Goal: Information Seeking & Learning: Understand process/instructions

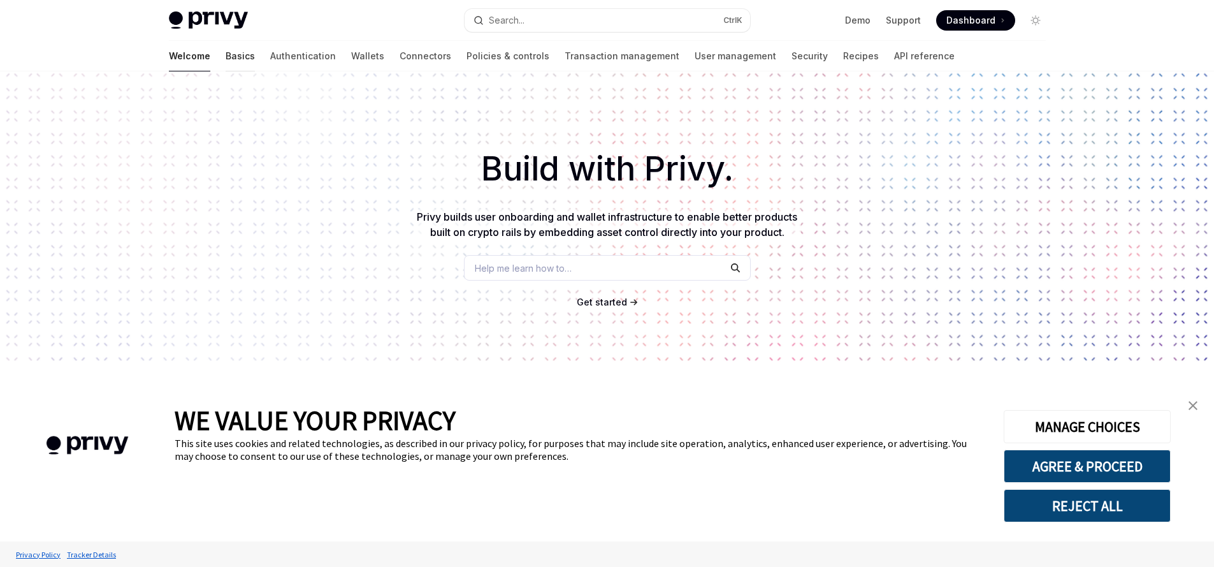
click at [226, 65] on link "Basics" at bounding box center [240, 56] width 29 height 31
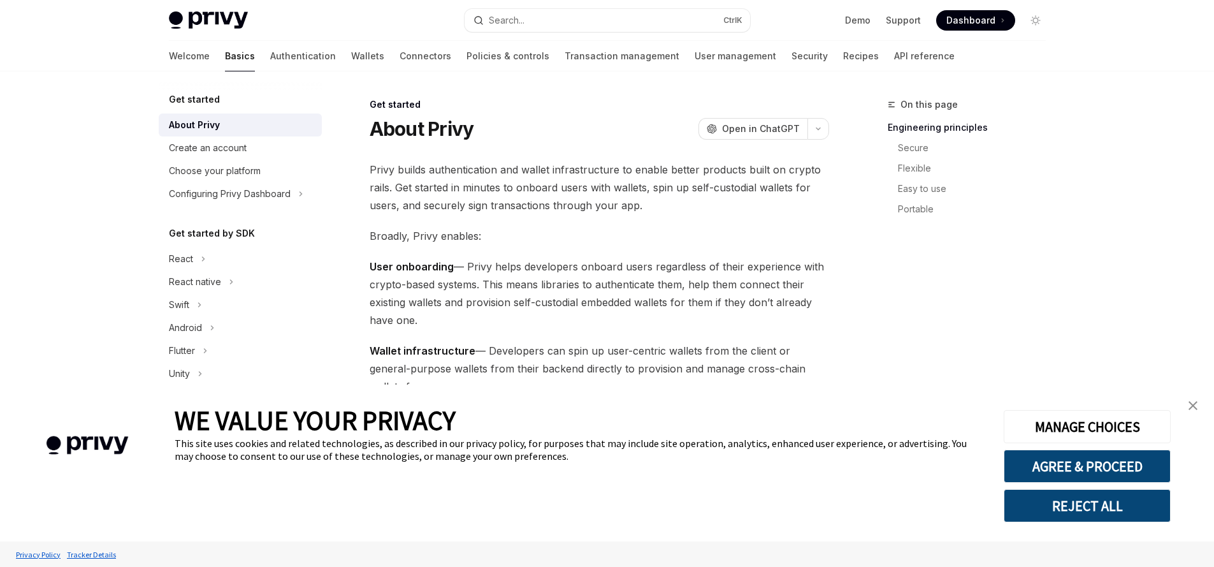
click at [1195, 405] on img "close banner" at bounding box center [1193, 405] width 9 height 9
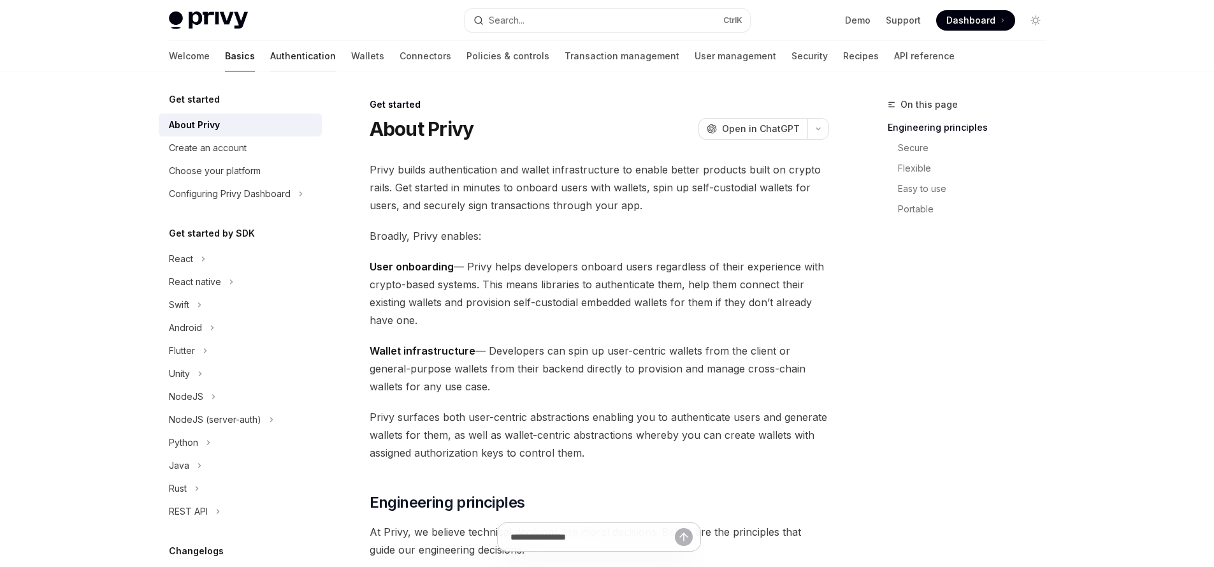
click at [270, 54] on link "Authentication" at bounding box center [303, 56] width 66 height 31
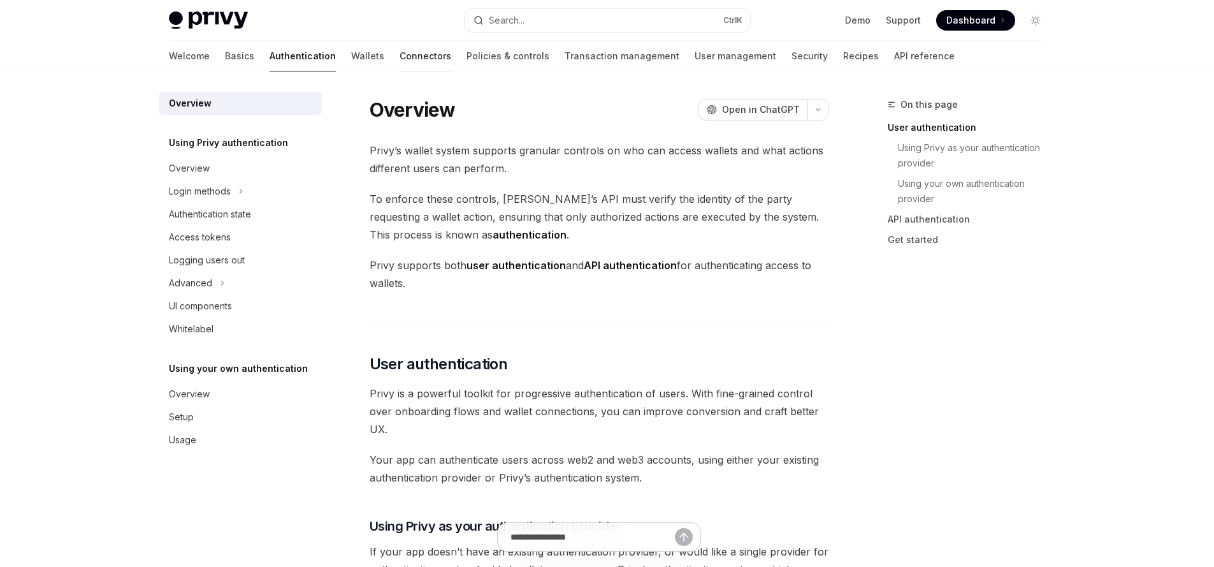
click at [400, 54] on link "Connectors" at bounding box center [426, 56] width 52 height 31
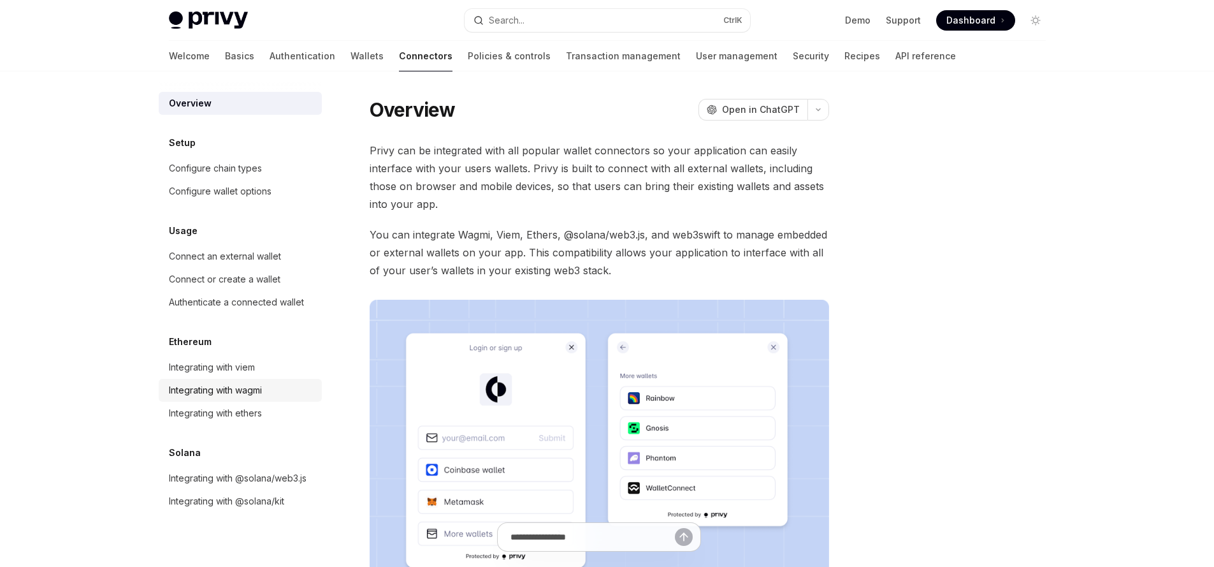
click at [258, 385] on div "Integrating with wagmi" at bounding box center [215, 390] width 93 height 15
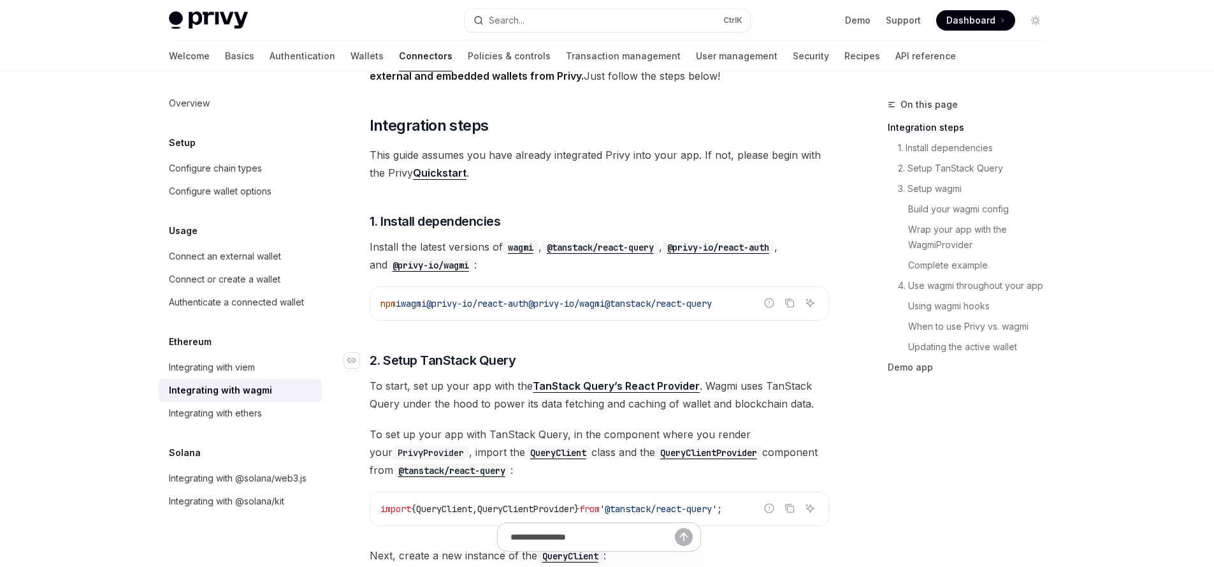
scroll to position [164, 0]
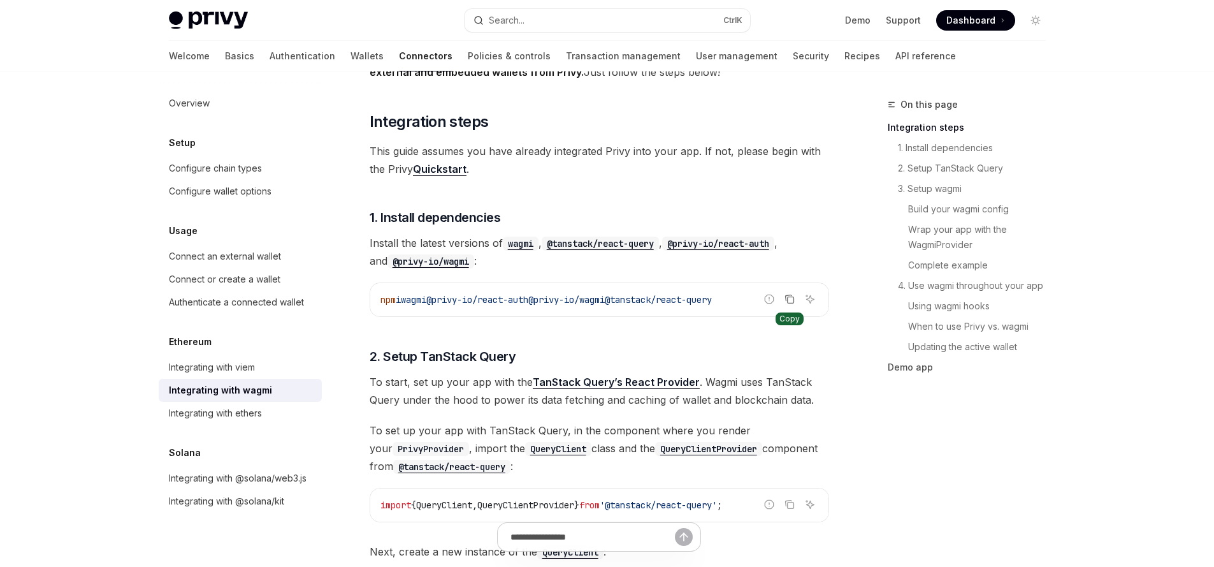
click at [787, 299] on icon "Copy the contents from the code block" at bounding box center [790, 299] width 10 height 10
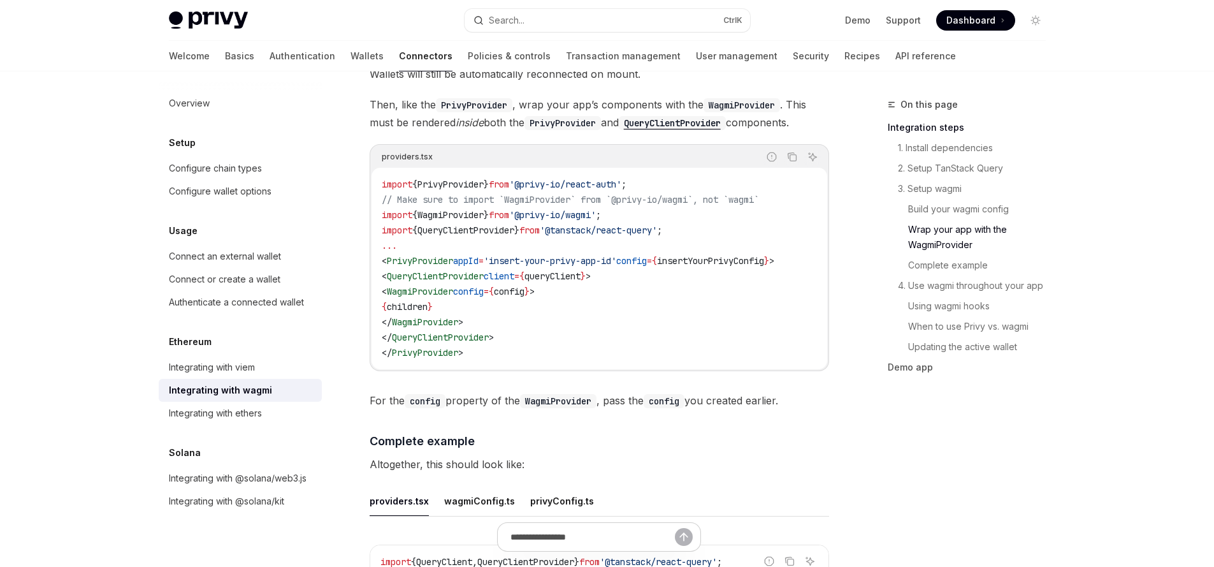
scroll to position [2076, 0]
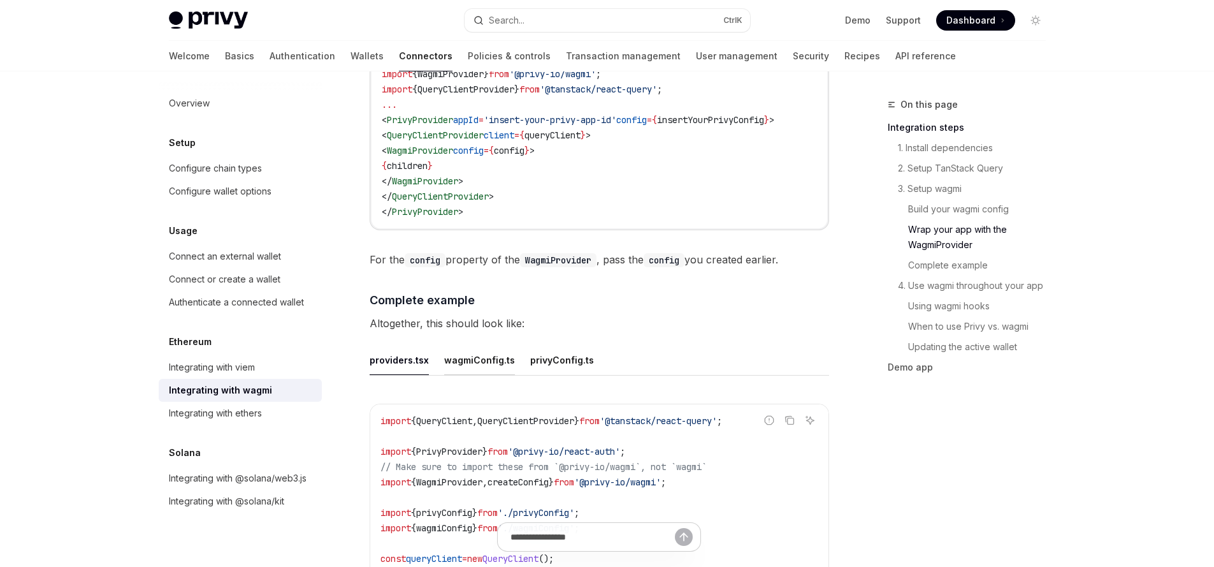
click at [463, 368] on div "wagmiConfig.ts" at bounding box center [479, 360] width 71 height 30
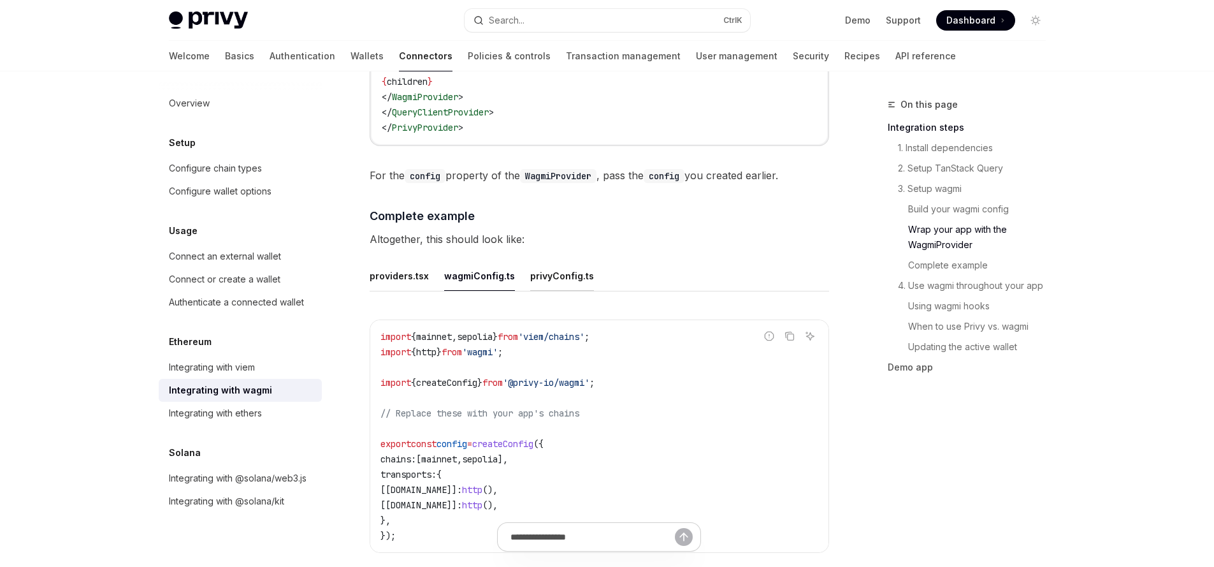
scroll to position [2229, 0]
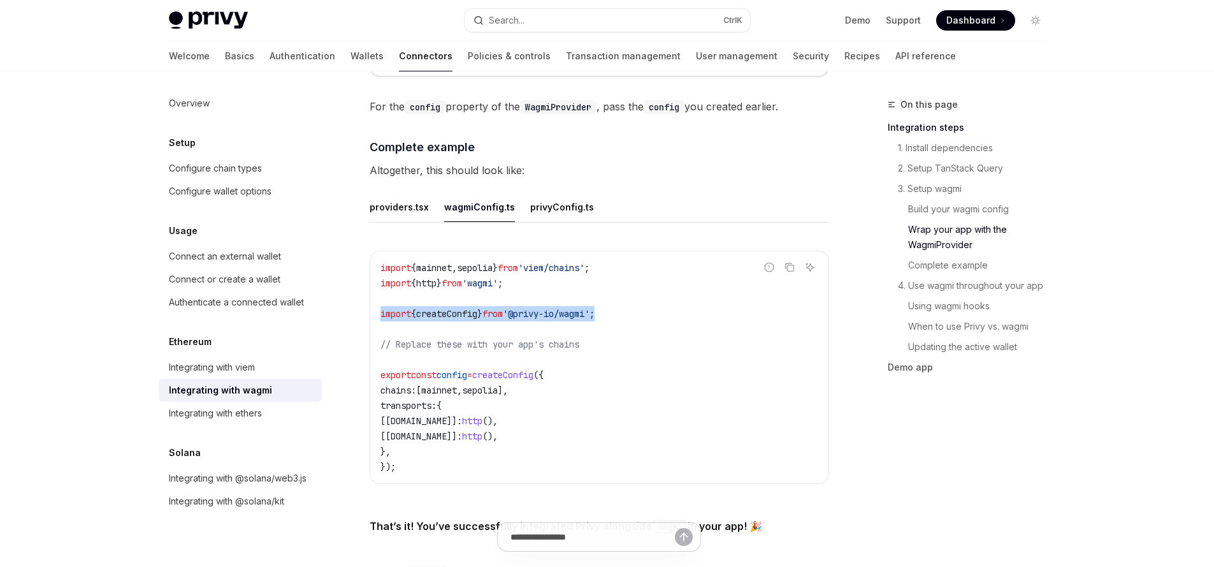
drag, startPoint x: 627, startPoint y: 314, endPoint x: 361, endPoint y: 319, distance: 265.9
copy span "import { createConfig } from '@privy-io/wagmi' ;"
click at [551, 209] on div "privyConfig.ts" at bounding box center [562, 207] width 64 height 30
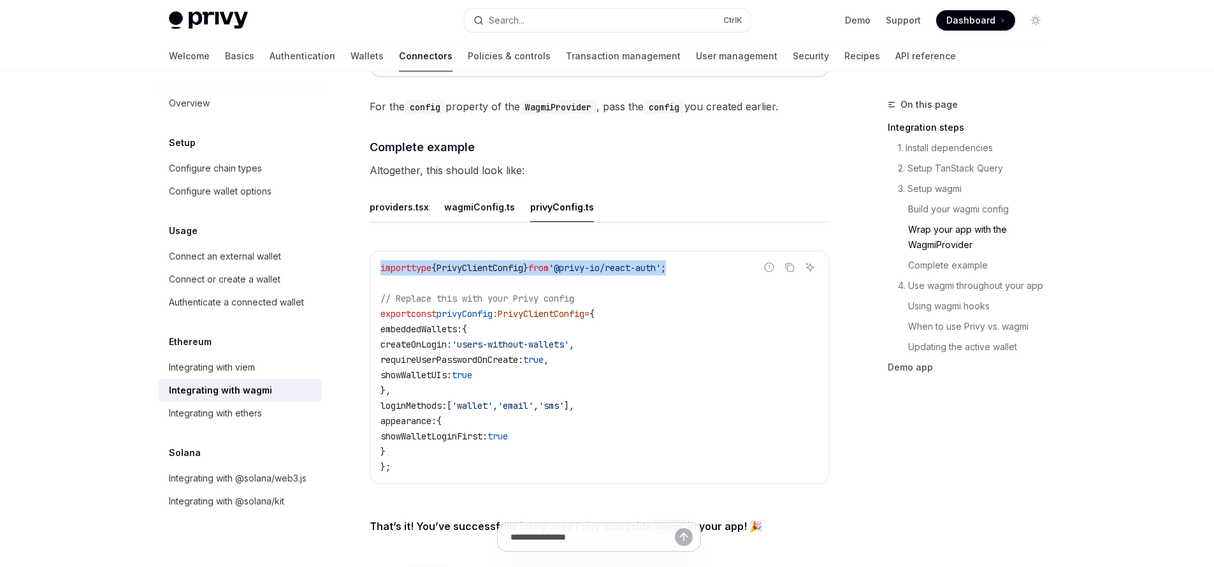
drag, startPoint x: 703, startPoint y: 266, endPoint x: 379, endPoint y: 261, distance: 323.9
click at [381, 261] on code "import type { PrivyClientConfig } from '@privy-io/react-auth' ; // Replace this…" at bounding box center [600, 367] width 438 height 214
click at [715, 262] on code "import type { PrivyClientConfig } from '@privy-io/react-auth' ; // Replace this…" at bounding box center [600, 367] width 438 height 214
drag, startPoint x: 715, startPoint y: 262, endPoint x: 390, endPoint y: 273, distance: 325.3
click at [390, 273] on code "import type { PrivyClientConfig } from '@privy-io/react-auth' ; // Replace this…" at bounding box center [600, 367] width 438 height 214
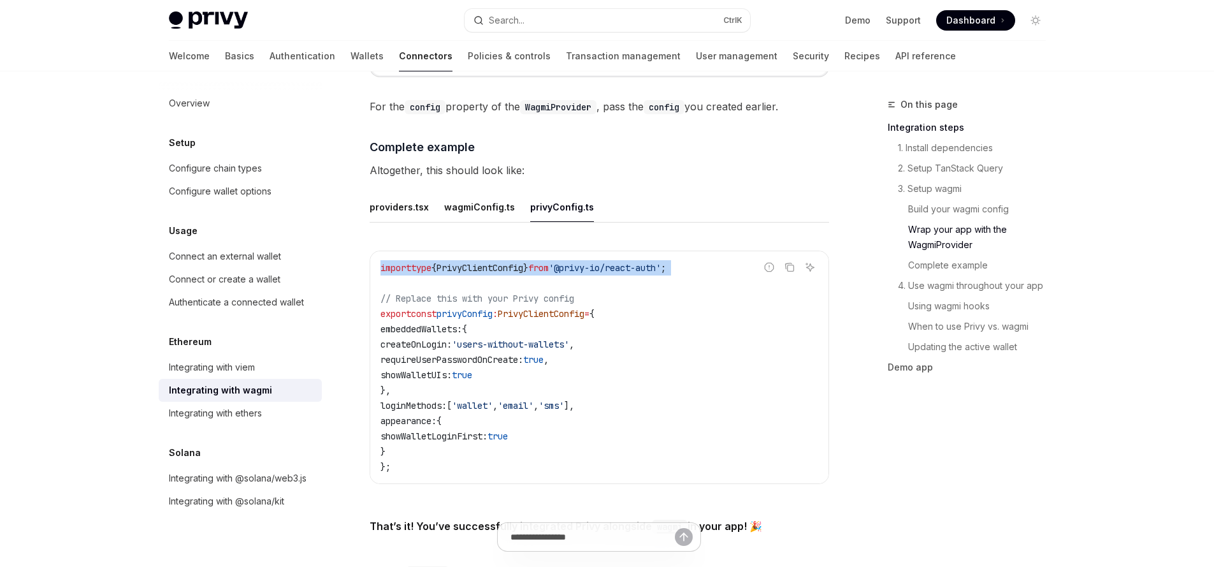
click at [650, 286] on code "import type { PrivyClientConfig } from '@privy-io/react-auth' ; // Replace this…" at bounding box center [600, 367] width 438 height 214
drag, startPoint x: 710, startPoint y: 268, endPoint x: 364, endPoint y: 266, distance: 346.2
copy span "import type { PrivyClientConfig } from '@privy-io/react-auth' ;"
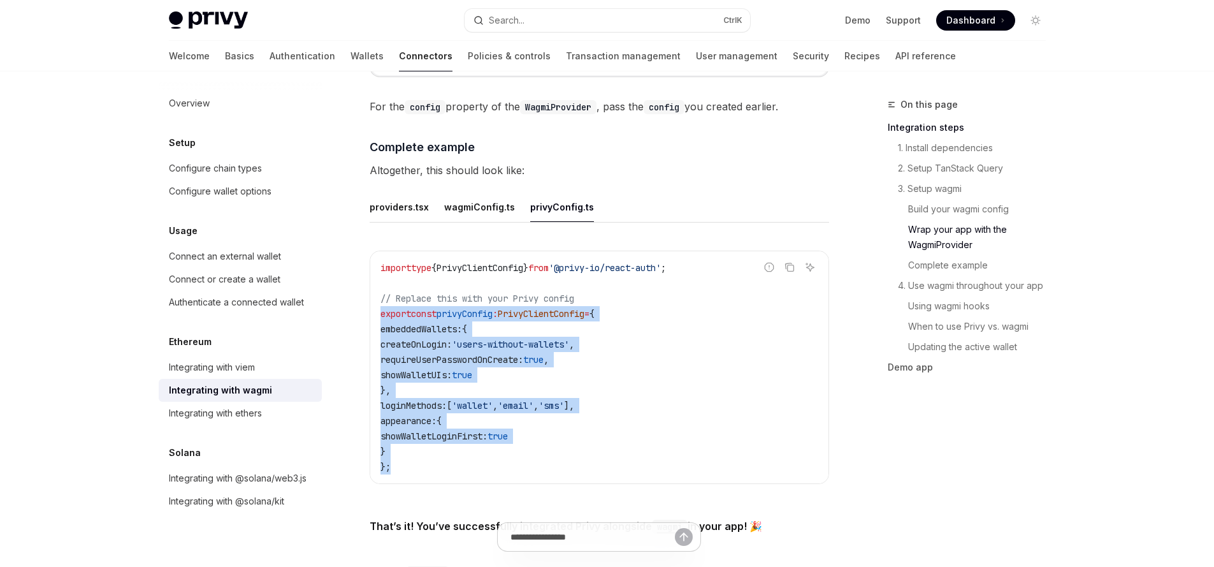
drag, startPoint x: 418, startPoint y: 453, endPoint x: 366, endPoint y: 313, distance: 148.9
copy code "export const privyConfig : PrivyClientConfig = { embeddedWallets: { createOnLog…"
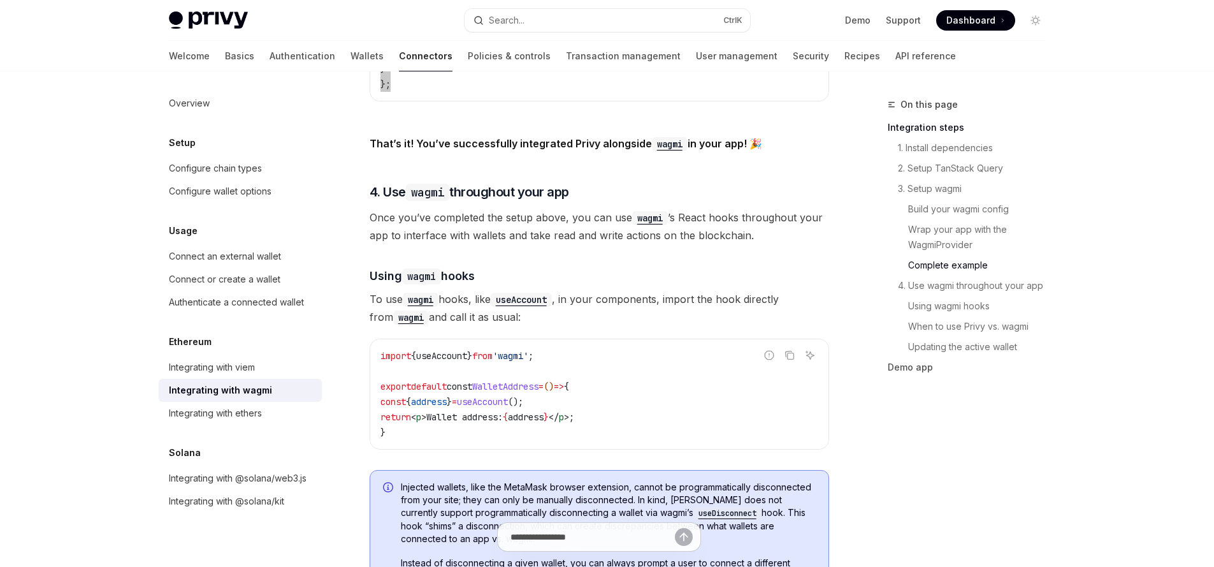
scroll to position [2306, 0]
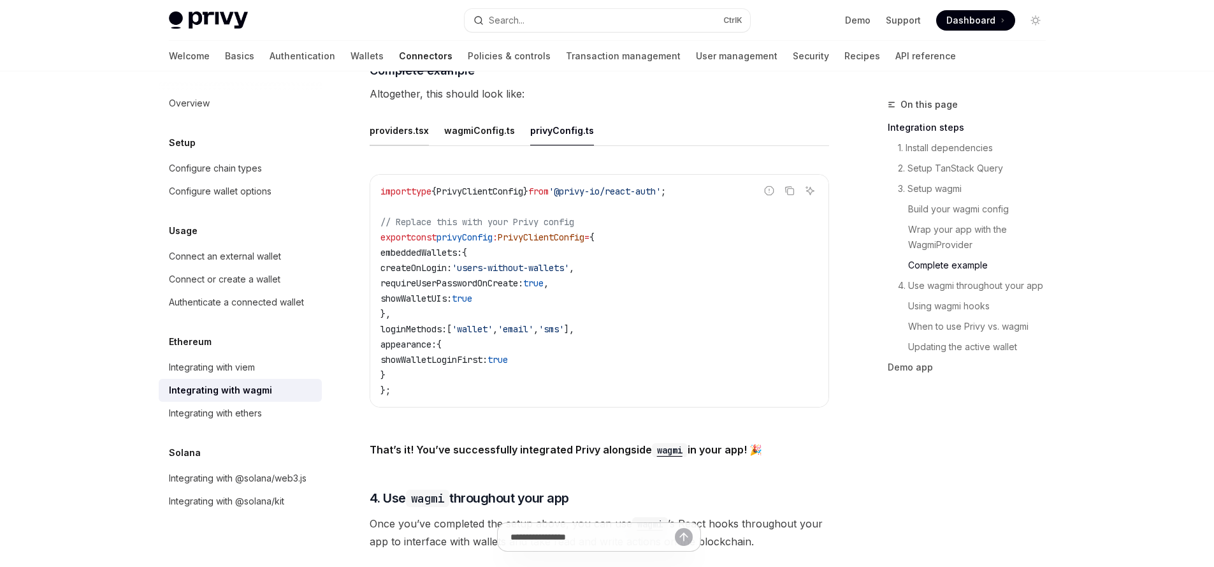
click at [419, 126] on div "providers.tsx" at bounding box center [399, 130] width 59 height 30
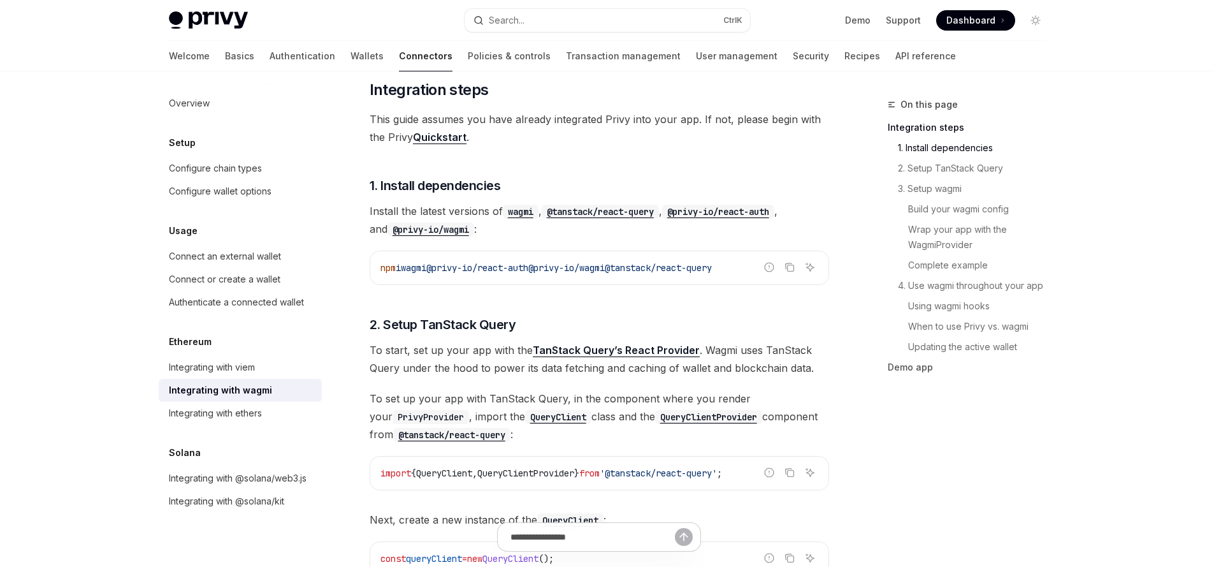
scroll to position [164, 0]
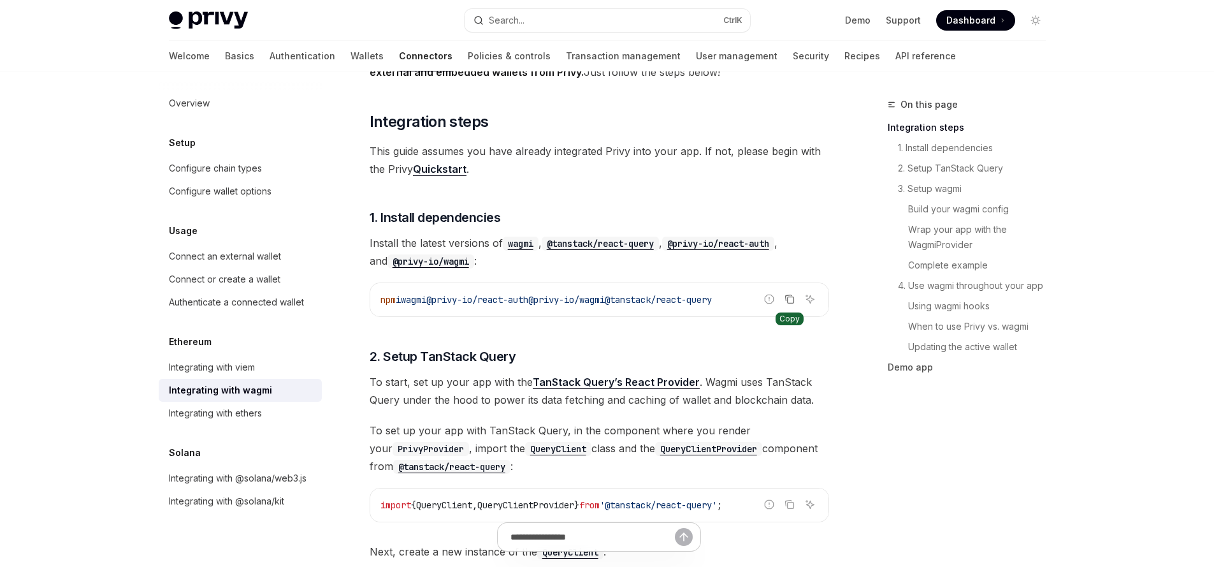
click at [787, 299] on icon "Copy the contents from the code block" at bounding box center [790, 300] width 6 height 6
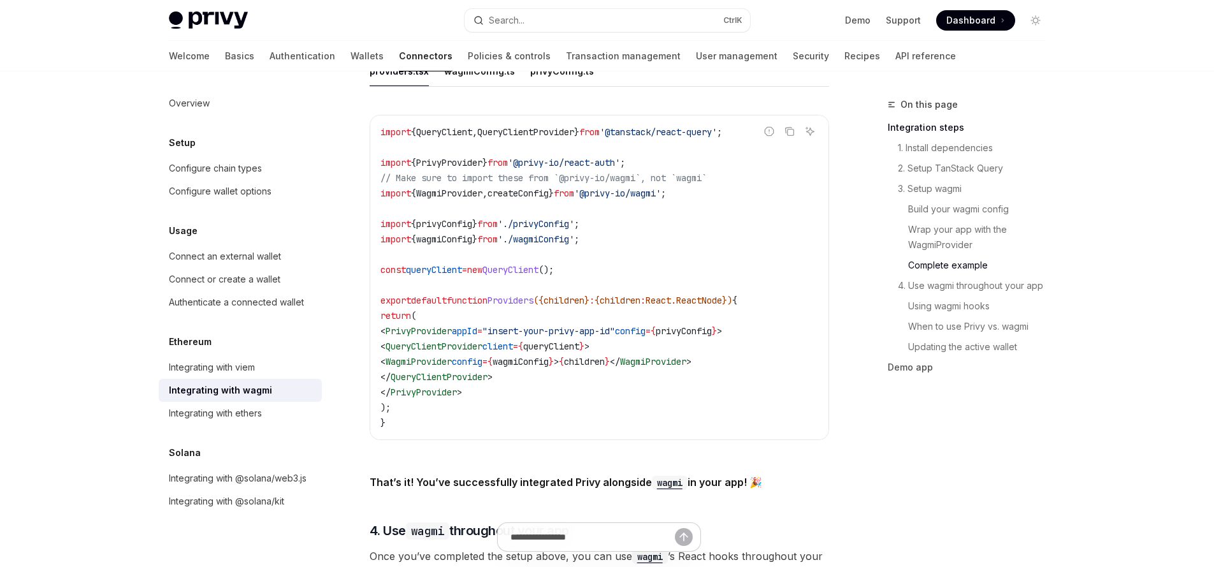
scroll to position [2382, 0]
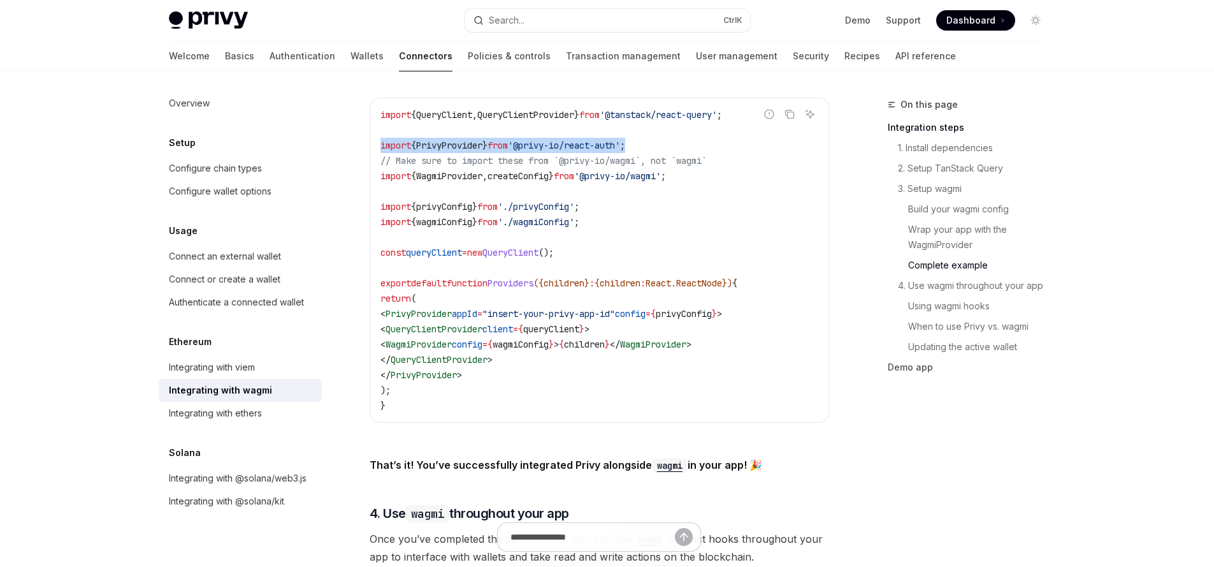
drag, startPoint x: 668, startPoint y: 143, endPoint x: 367, endPoint y: 139, distance: 300.9
copy span "import { PrivyProvider } from '@privy-io/react-auth' ;"
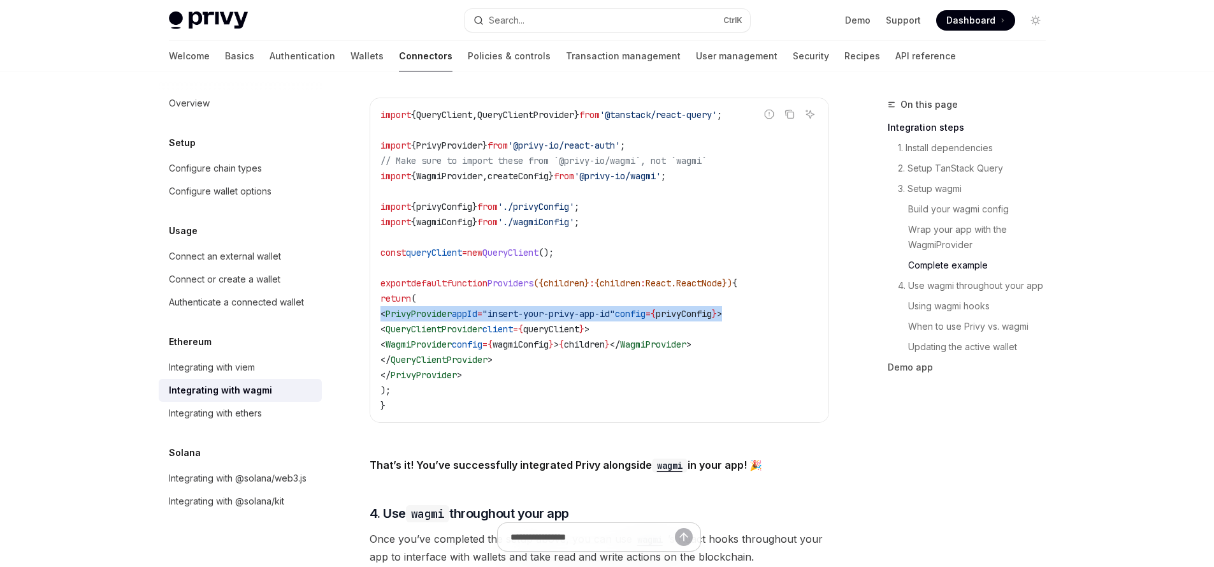
drag, startPoint x: 780, startPoint y: 310, endPoint x: 376, endPoint y: 313, distance: 404.8
click at [376, 313] on div "import { QueryClient , QueryClientProvider } from '@tanstack/react-query' ; imp…" at bounding box center [599, 260] width 458 height 324
copy span "< PrivyProvider appId = "insert-your-privy-app-id" config = { privyConfig } >"
drag, startPoint x: 494, startPoint y: 369, endPoint x: 394, endPoint y: 372, distance: 100.1
click at [394, 372] on code "import { QueryClient , QueryClientProvider } from '@tanstack/react-query' ; imp…" at bounding box center [600, 260] width 438 height 306
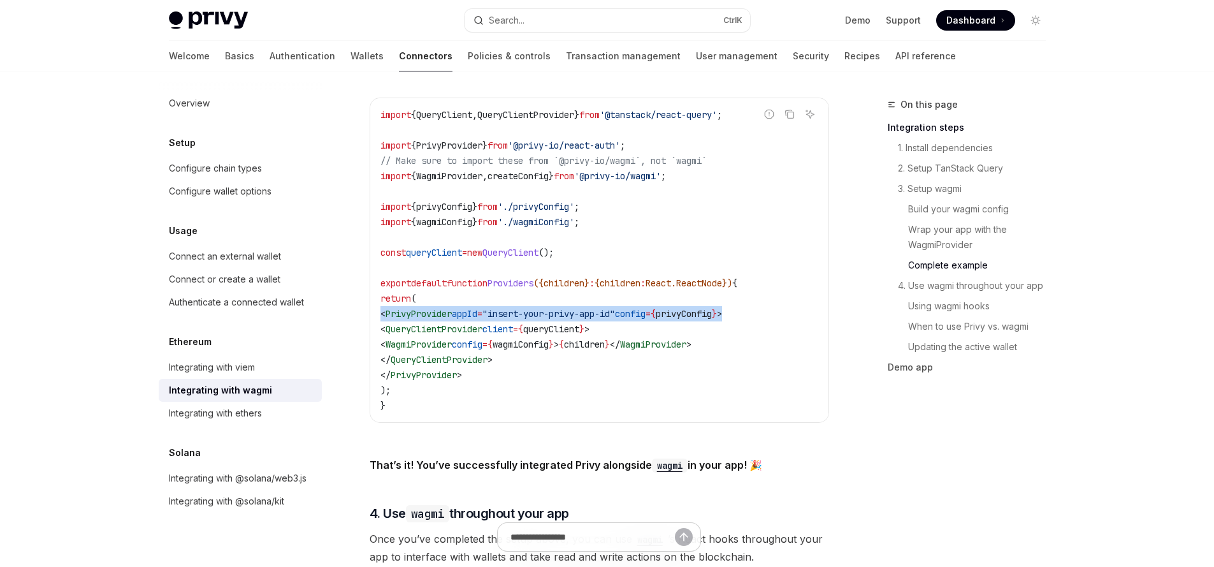
copy span "</ PrivyProvider >"
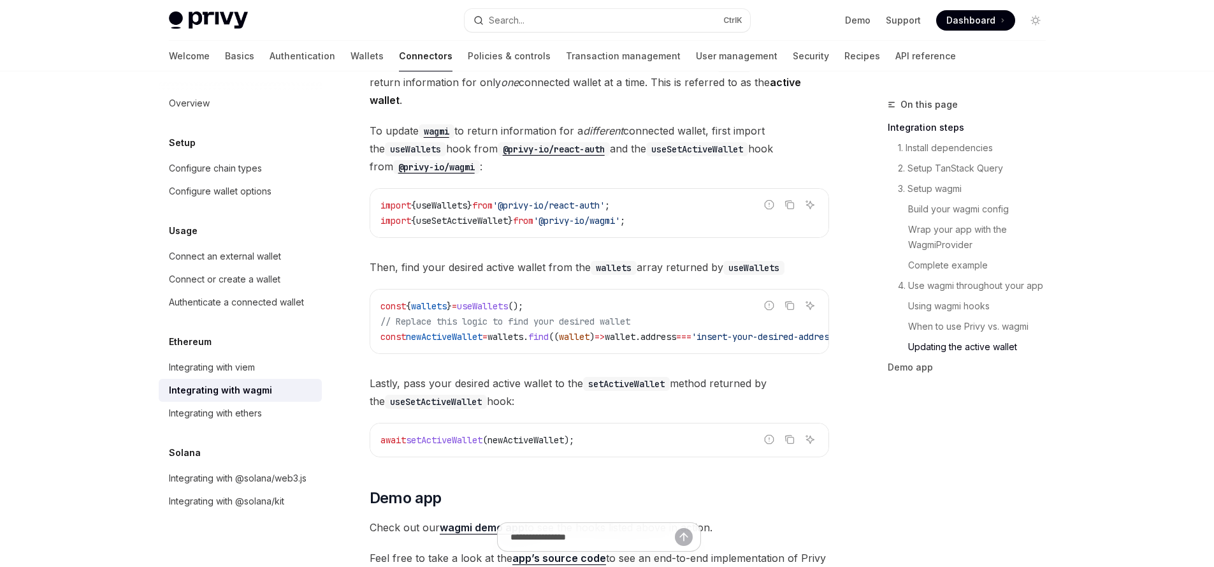
scroll to position [3530, 0]
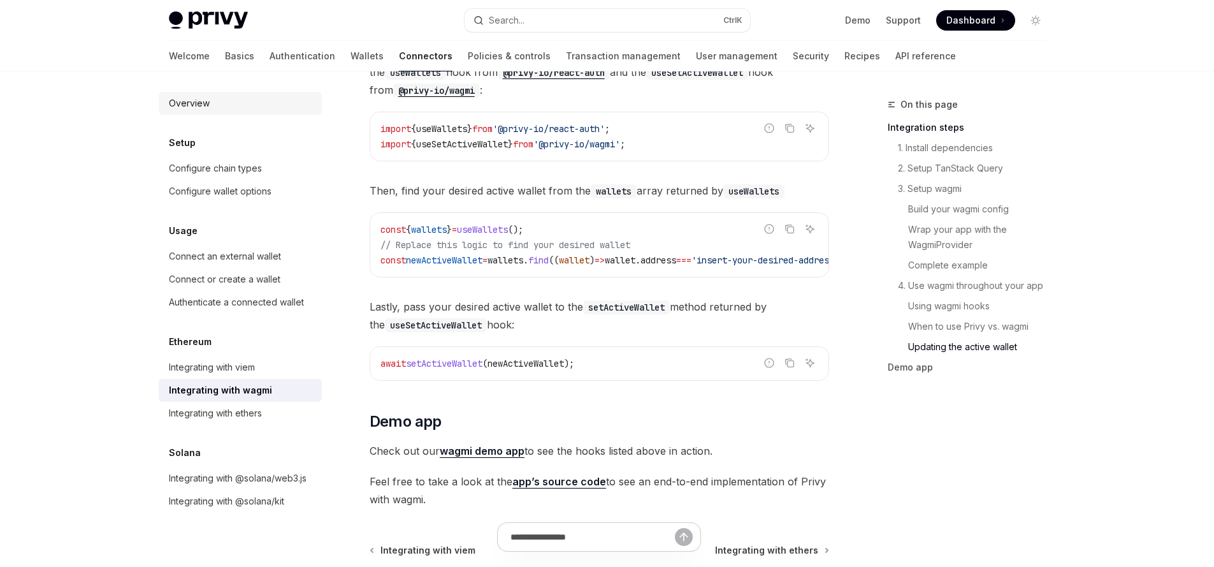
click at [250, 109] on div "Overview" at bounding box center [241, 103] width 145 height 15
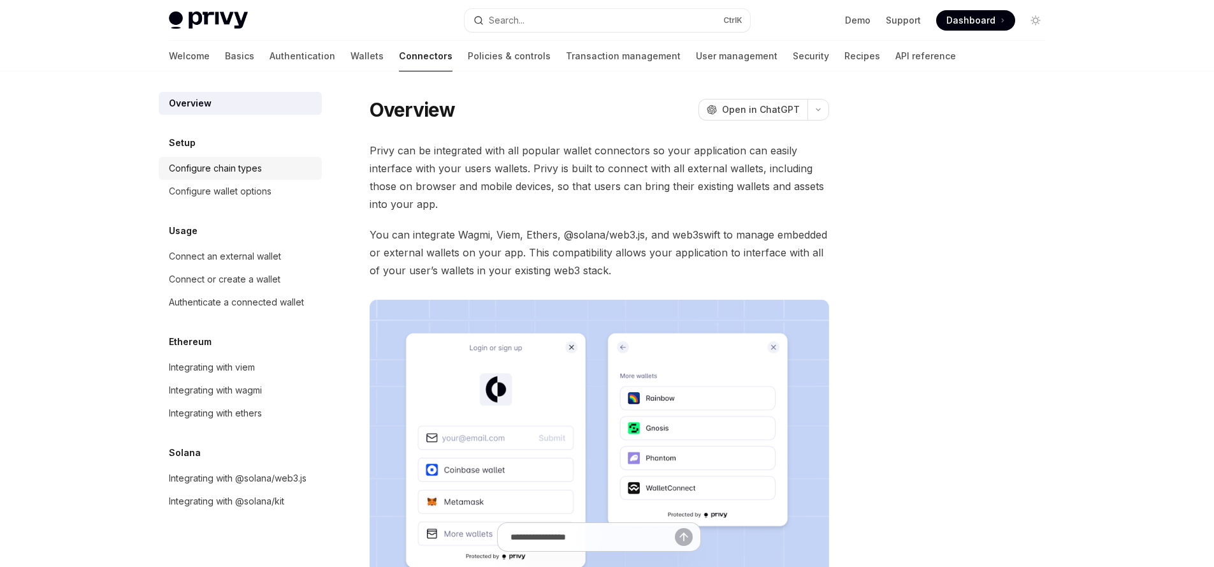
click at [284, 168] on div "Configure chain types" at bounding box center [241, 168] width 145 height 15
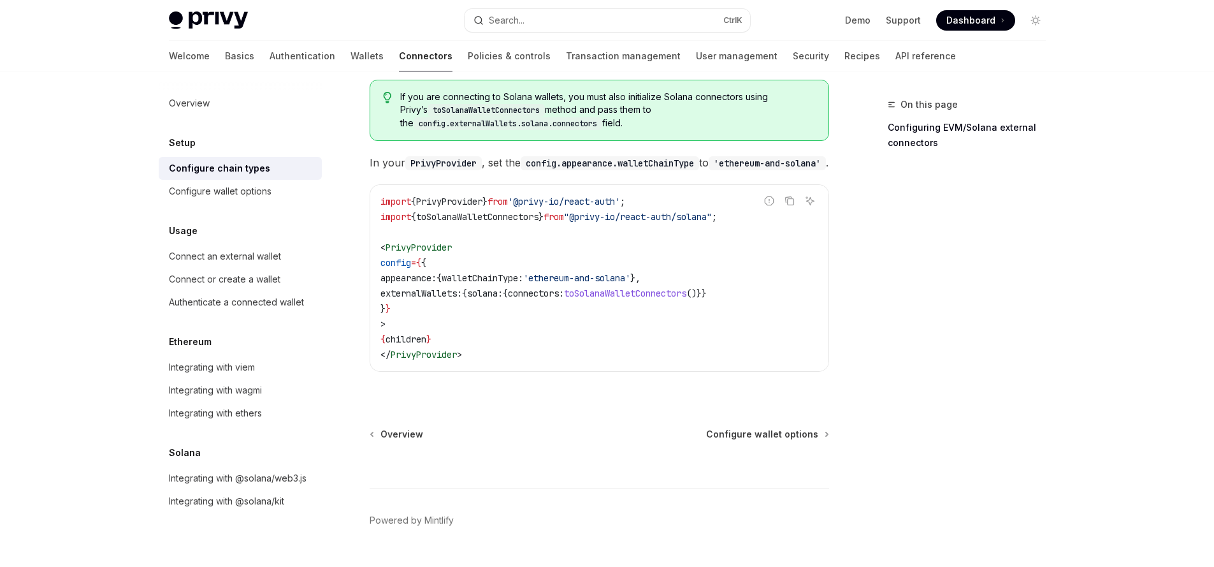
scroll to position [282, 0]
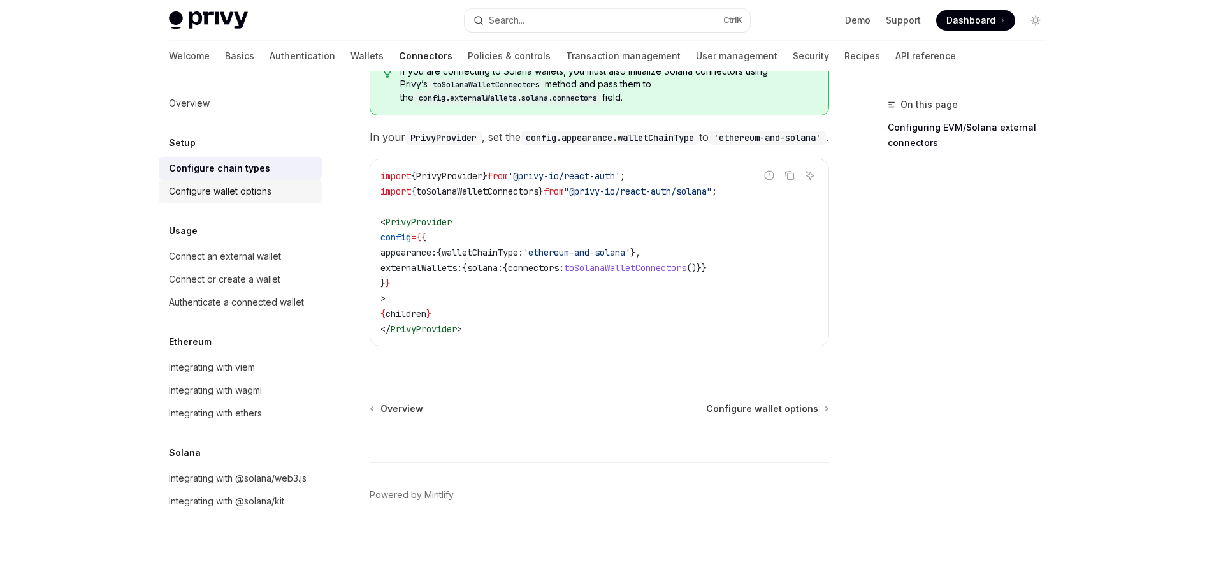
click at [263, 184] on div "Configure wallet options" at bounding box center [220, 191] width 103 height 15
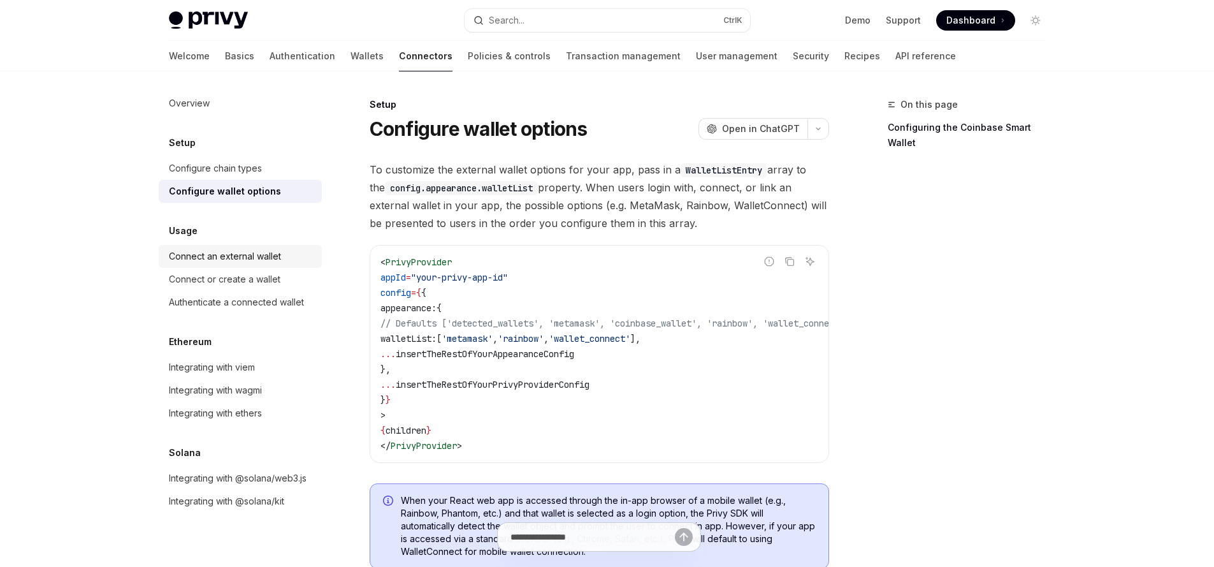
click at [230, 259] on div "Connect an external wallet" at bounding box center [225, 256] width 112 height 15
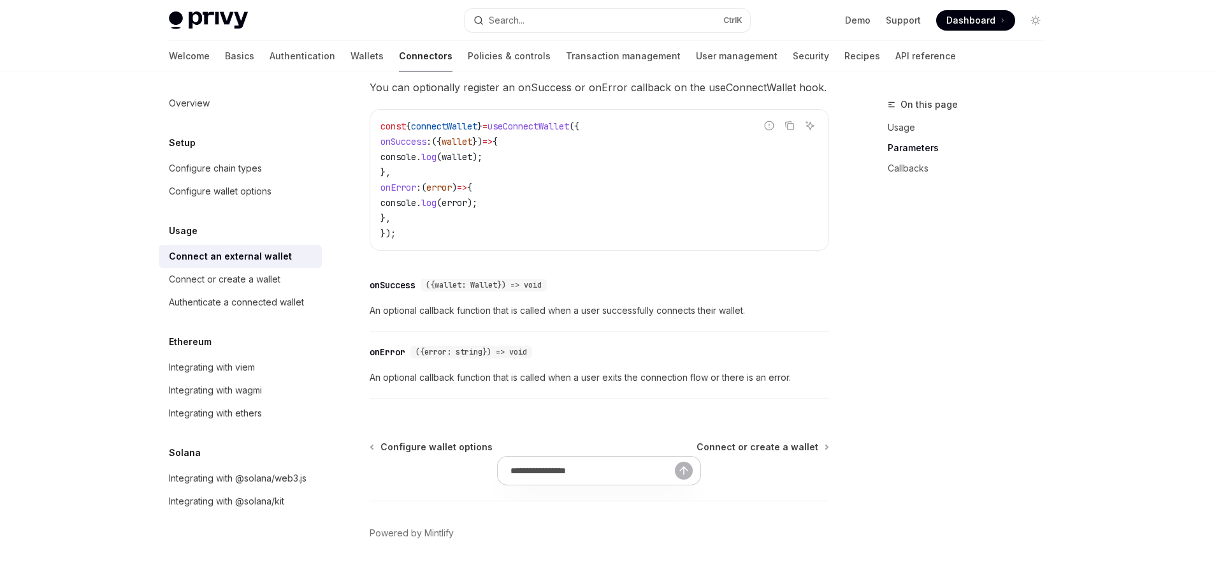
scroll to position [836, 0]
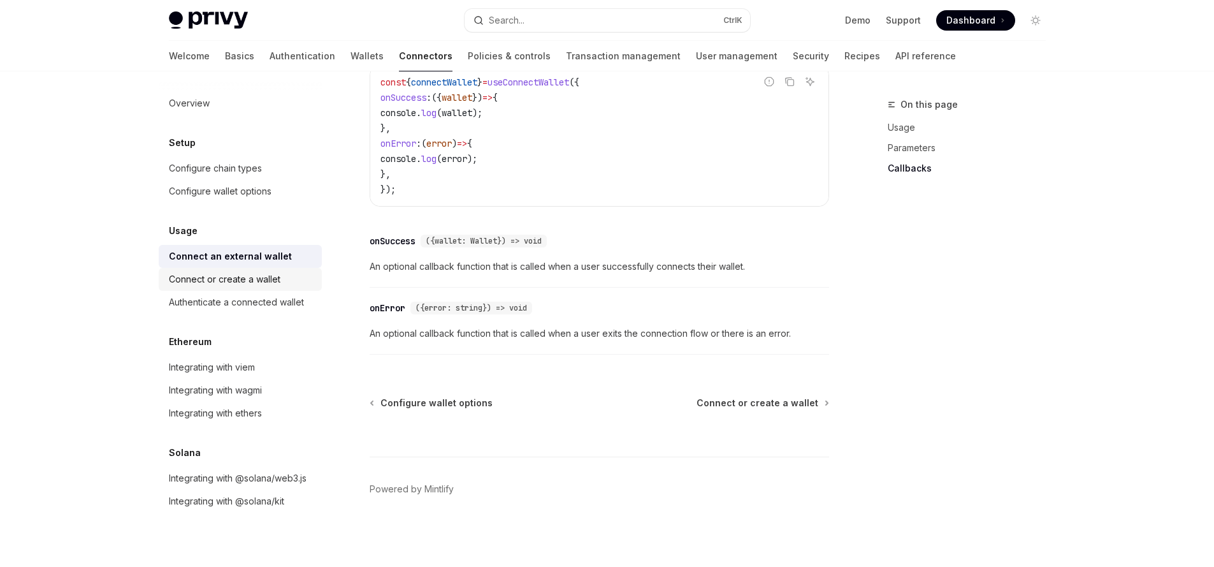
click at [187, 273] on div "Connect or create a wallet" at bounding box center [225, 279] width 112 height 15
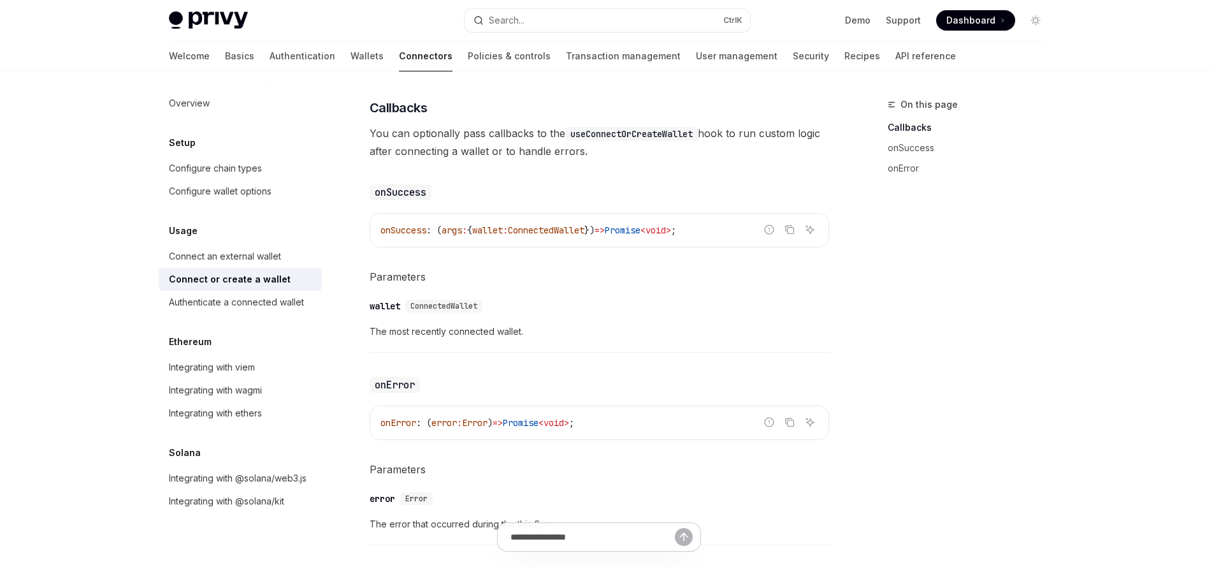
scroll to position [863, 0]
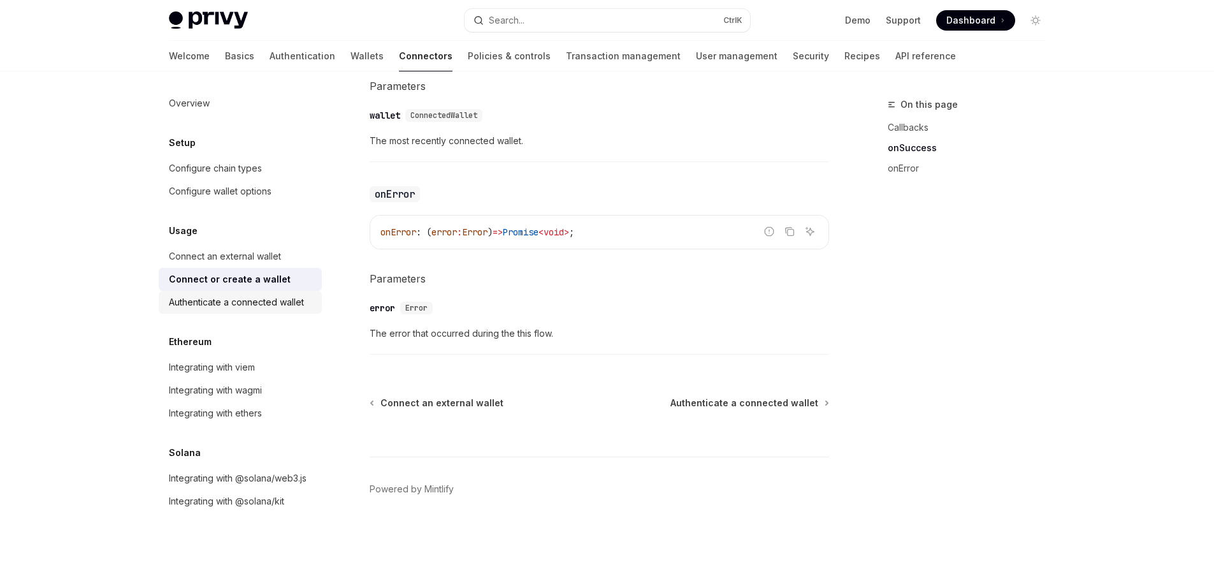
click at [268, 300] on div "Authenticate a connected wallet" at bounding box center [236, 302] width 135 height 15
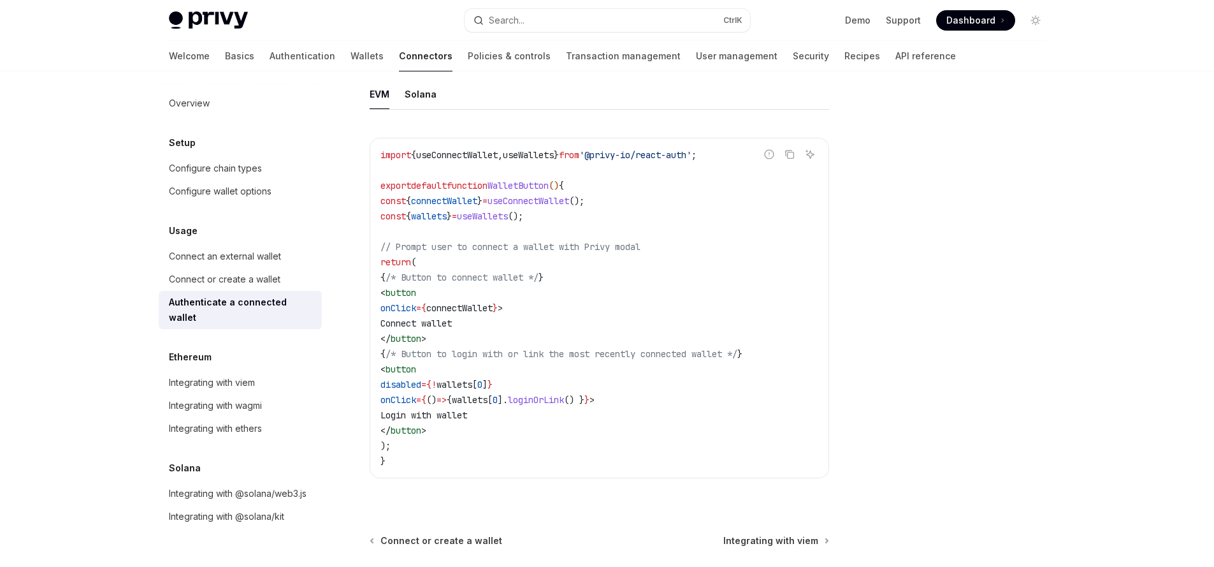
scroll to position [648, 0]
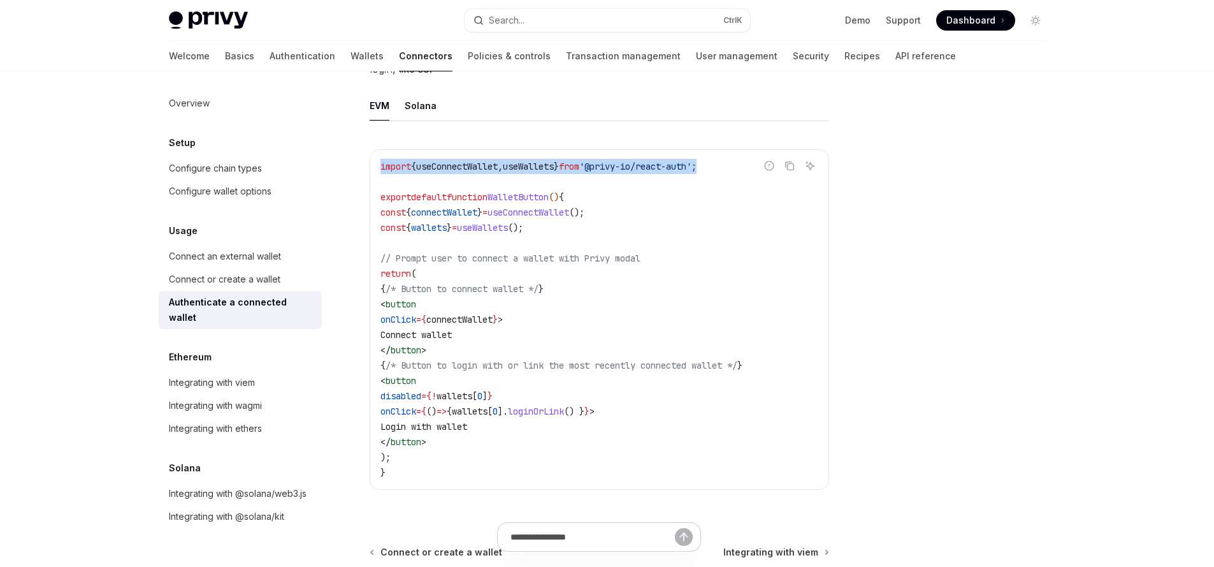
drag, startPoint x: 737, startPoint y: 170, endPoint x: 374, endPoint y: 174, distance: 362.8
click at [374, 174] on div "import { useConnectWallet , useWallets } from '@privy-io/react-auth' ; export d…" at bounding box center [599, 319] width 458 height 339
copy span "import { useConnectWallet , useWallets } from '@privy-io/react-auth' ;"
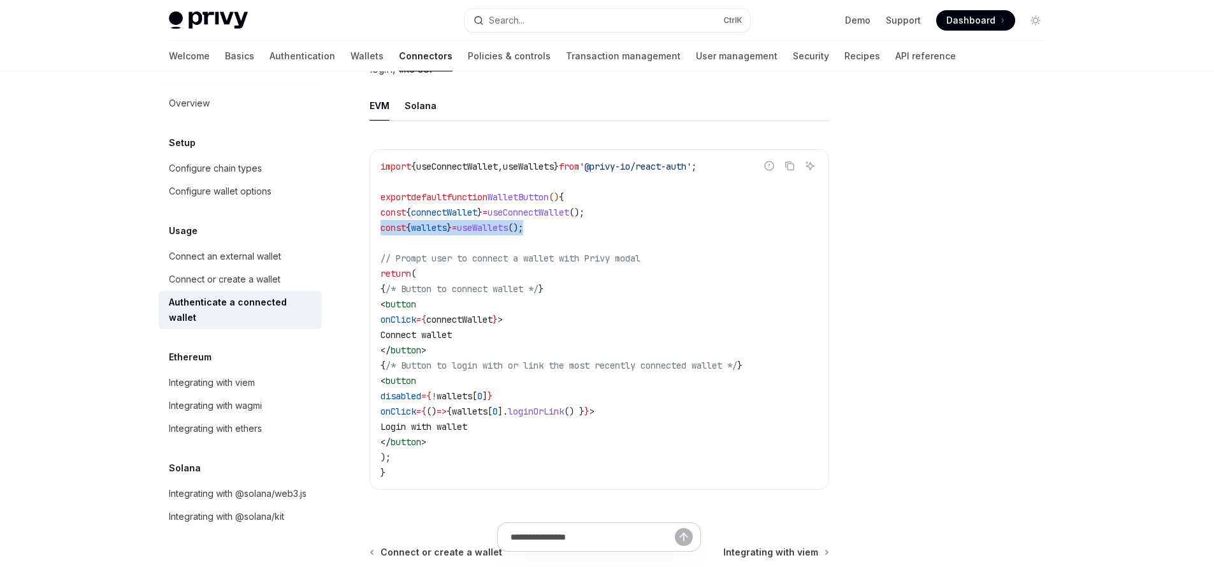
drag, startPoint x: 575, startPoint y: 237, endPoint x: 360, endPoint y: 228, distance: 215.0
click at [360, 228] on div "Usage Authenticate a connected wallet OpenAI Open in ChatGPT OpenAI Open in Cha…" at bounding box center [480, 82] width 704 height 1267
copy span "const { wallets } = useWallets ();"
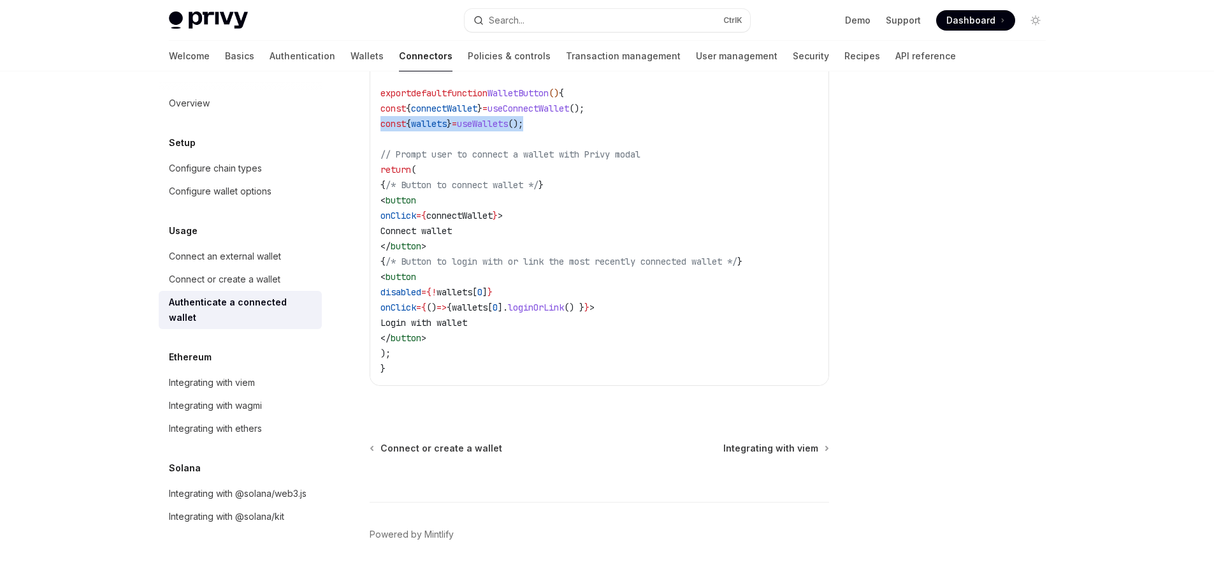
scroll to position [801, 0]
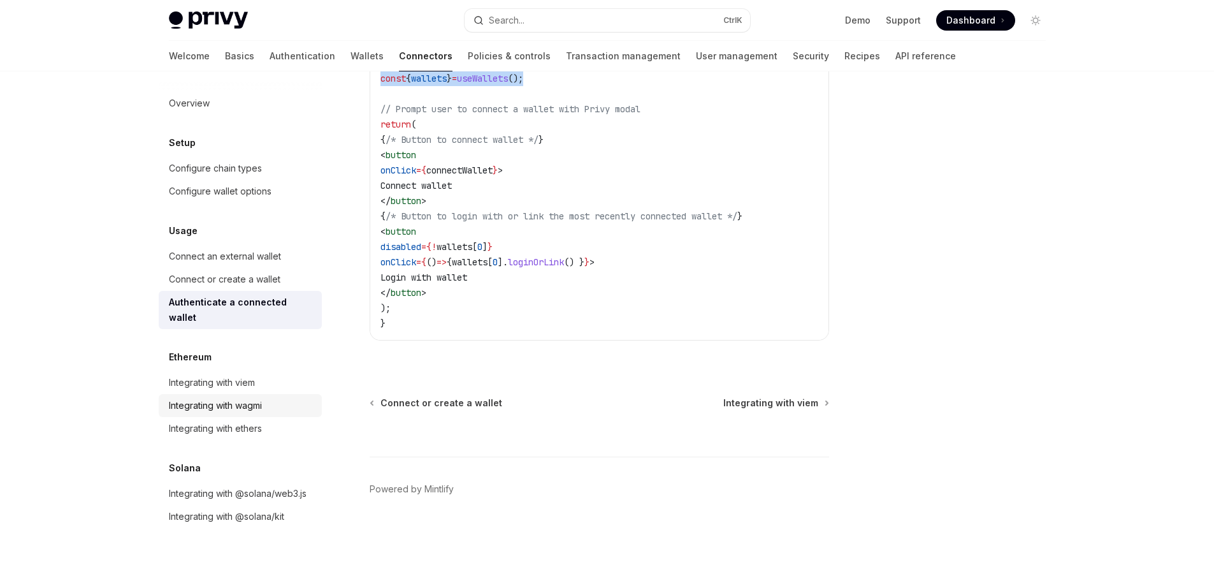
click at [258, 398] on div "Integrating with wagmi" at bounding box center [215, 405] width 93 height 15
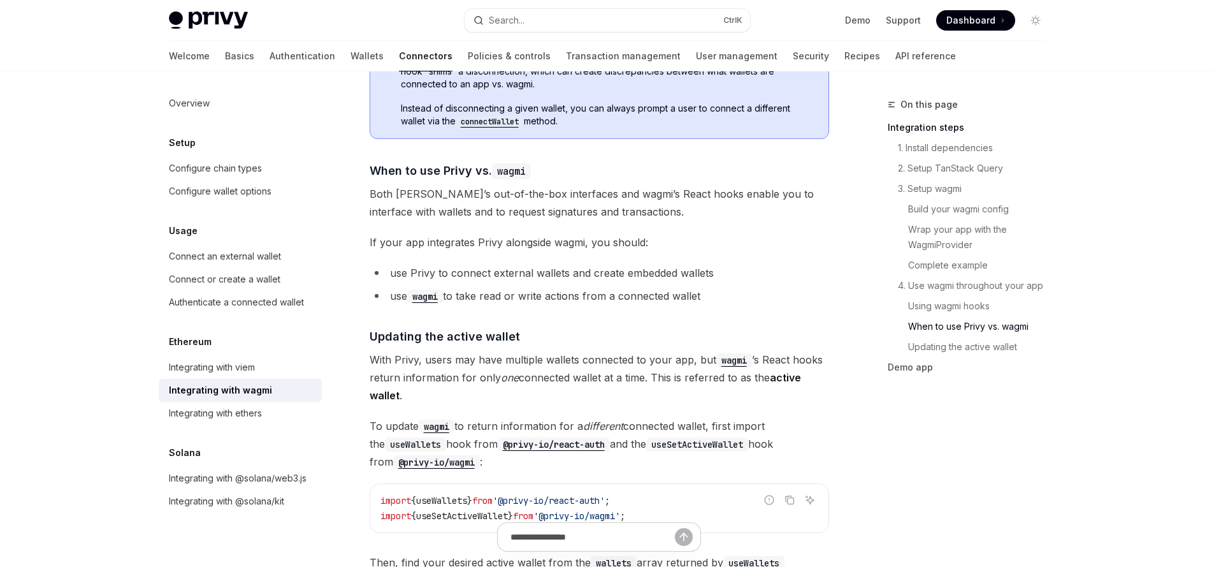
scroll to position [3060, 0]
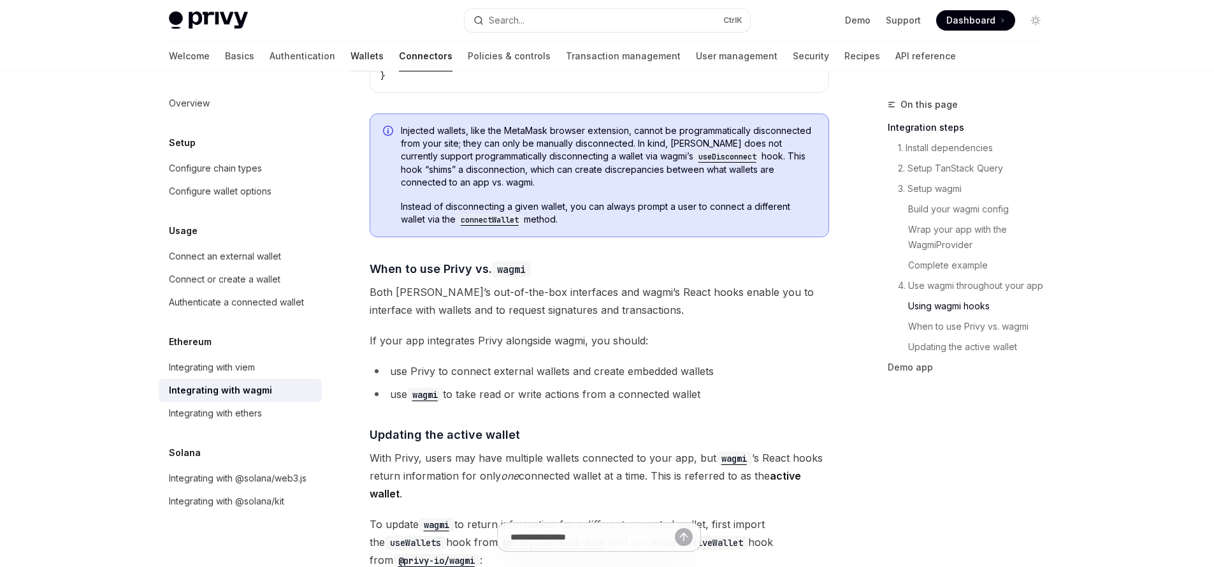
click at [351, 47] on link "Wallets" at bounding box center [367, 56] width 33 height 31
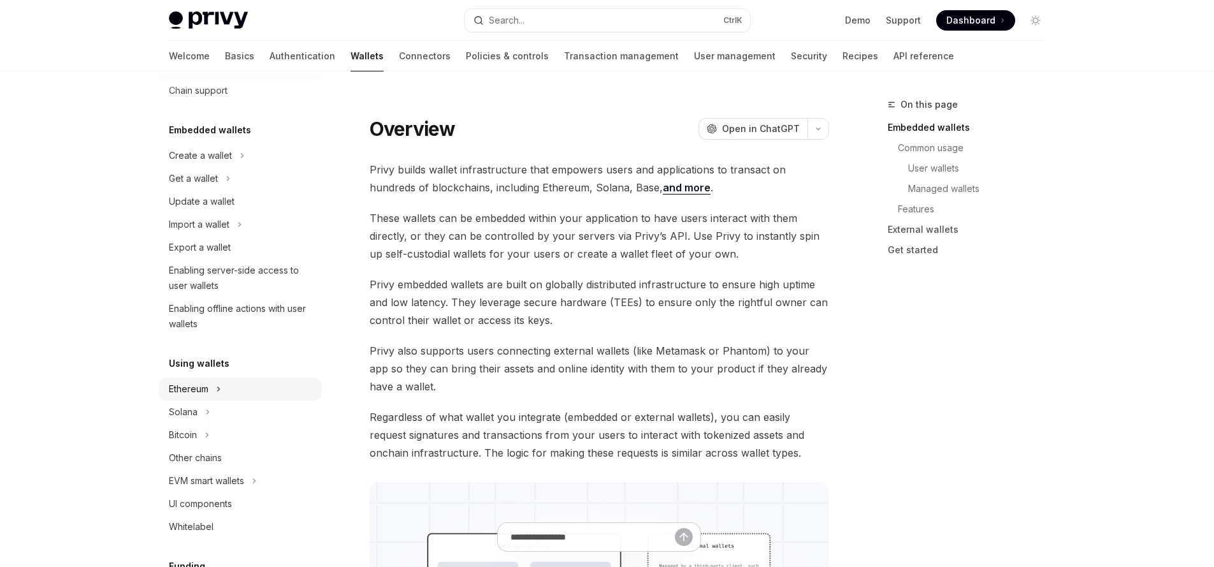
scroll to position [77, 0]
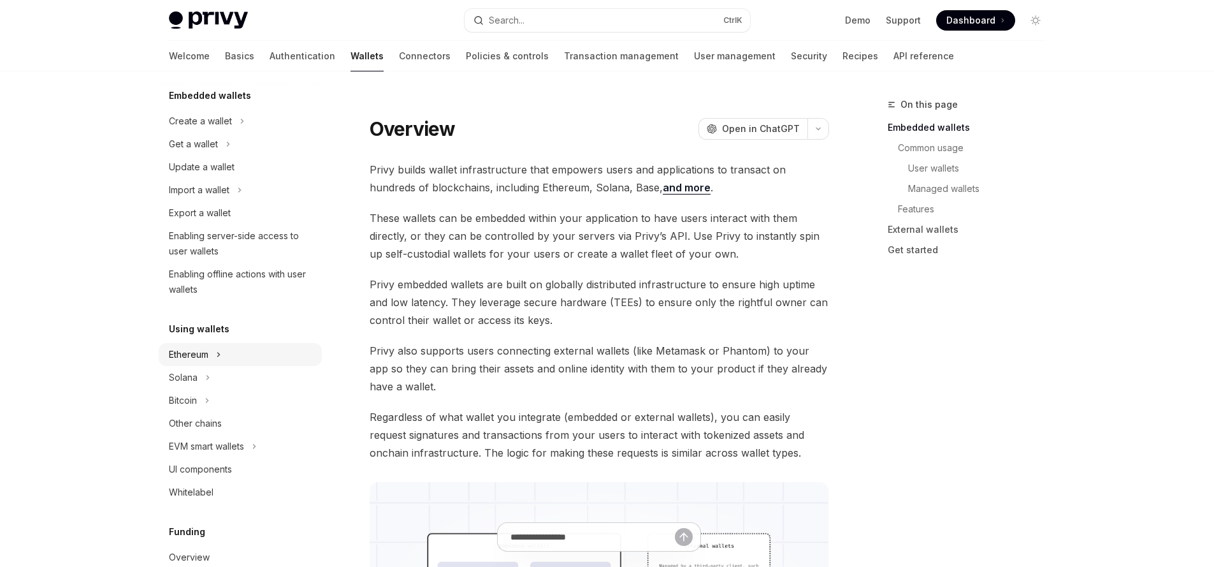
click at [238, 344] on button "Ethereum" at bounding box center [240, 354] width 163 height 23
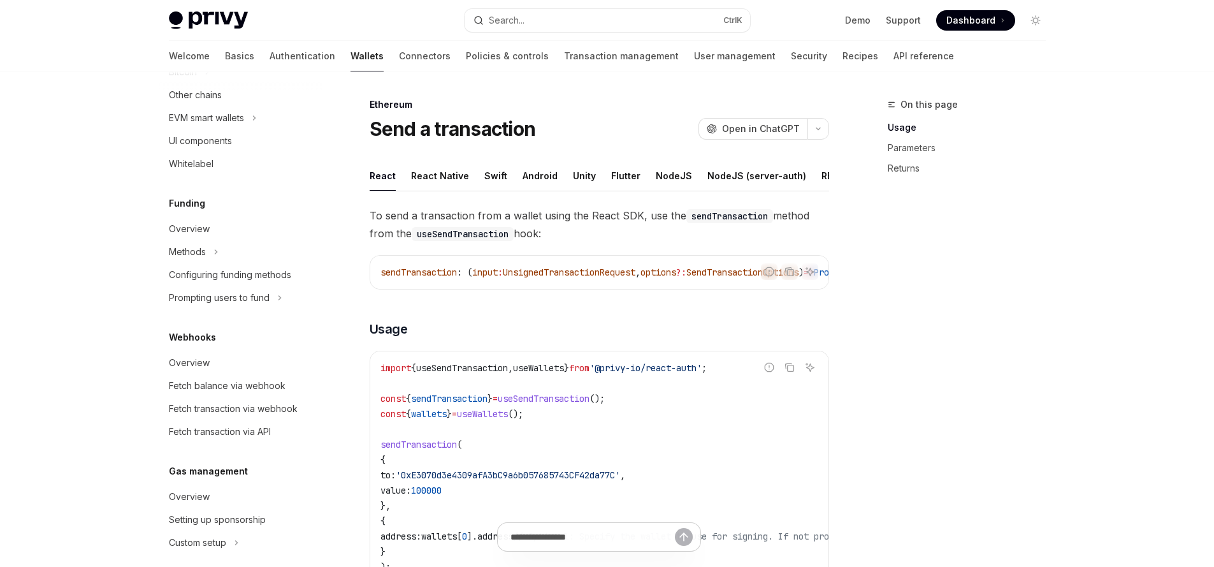
scroll to position [612, 0]
click at [1033, 12] on button "Toggle dark mode" at bounding box center [1036, 20] width 20 height 20
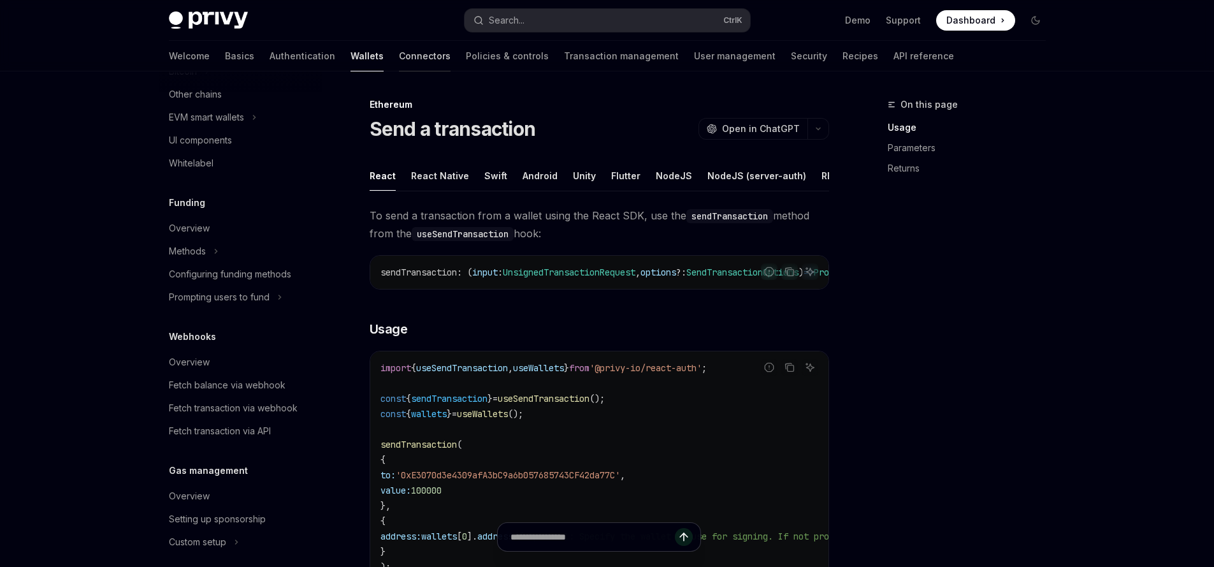
click at [399, 65] on link "Connectors" at bounding box center [425, 56] width 52 height 31
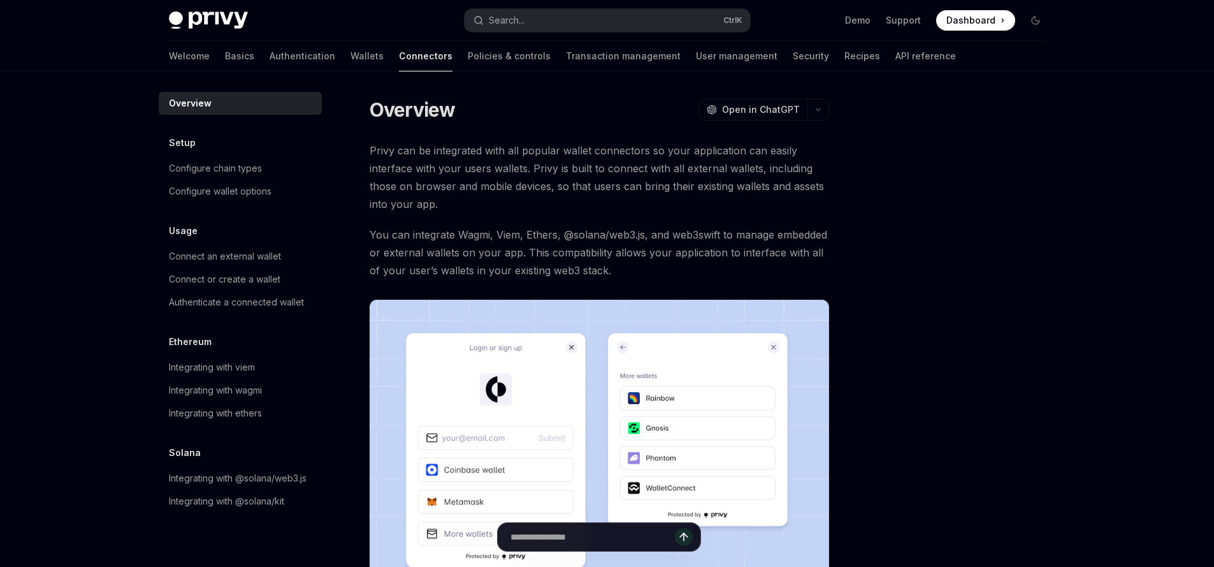
type textarea "*"
